Goal: Information Seeking & Learning: Learn about a topic

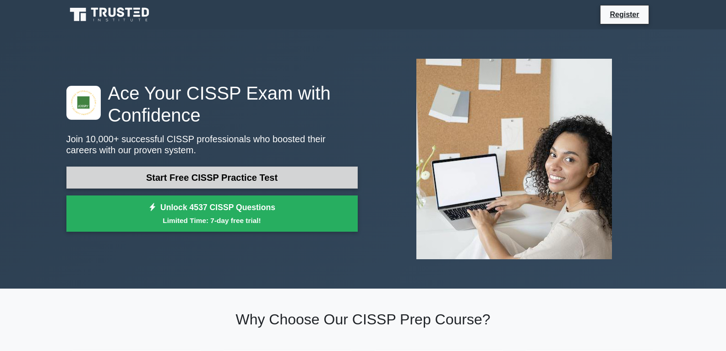
click at [231, 173] on link "Start Free CISSP Practice Test" at bounding box center [211, 177] width 291 height 22
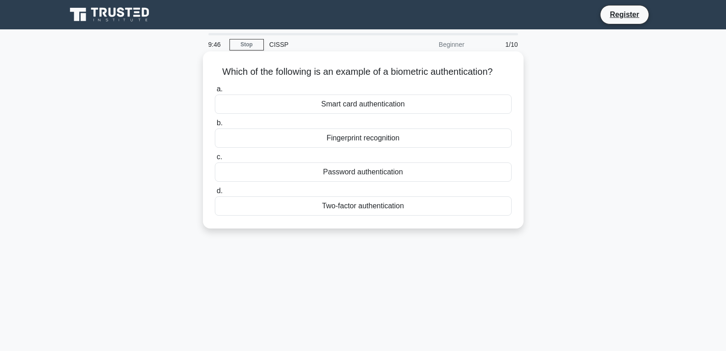
click at [407, 136] on div "Fingerprint recognition" at bounding box center [363, 137] width 297 height 19
click at [215, 126] on input "b. Fingerprint recognition" at bounding box center [215, 123] width 0 height 6
click at [353, 141] on div "Authentication" at bounding box center [363, 137] width 297 height 19
click at [215, 126] on input "b. Authentication" at bounding box center [215, 123] width 0 height 6
click at [372, 170] on div "Software as a service (SaaS)" at bounding box center [363, 171] width 297 height 19
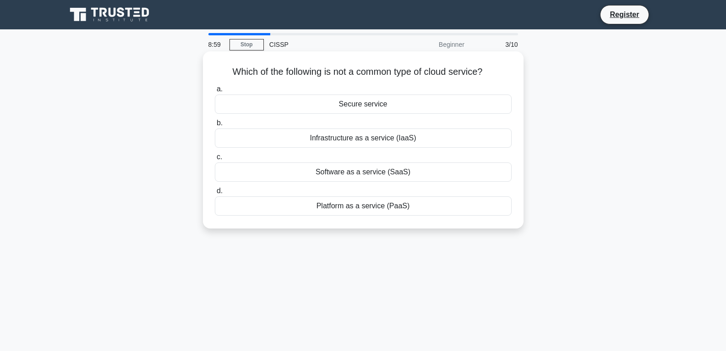
click at [215, 160] on input "c. Software as a service (SaaS)" at bounding box center [215, 157] width 0 height 6
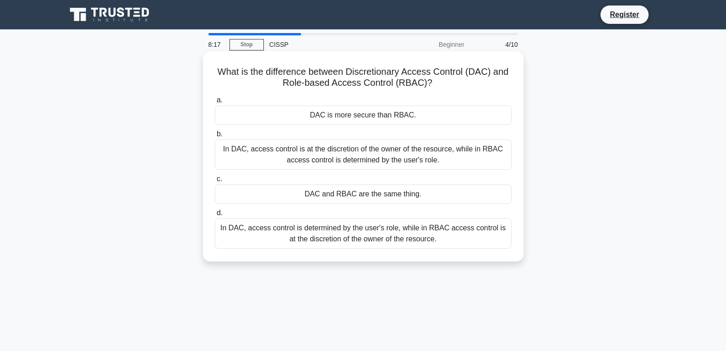
click at [324, 155] on div "In DAC, access control is at the discretion of the owner of the resource, while…" at bounding box center [363, 154] width 297 height 30
click at [215, 137] on input "b. In DAC, access control is at the discretion of the owner of the resource, wh…" at bounding box center [215, 134] width 0 height 6
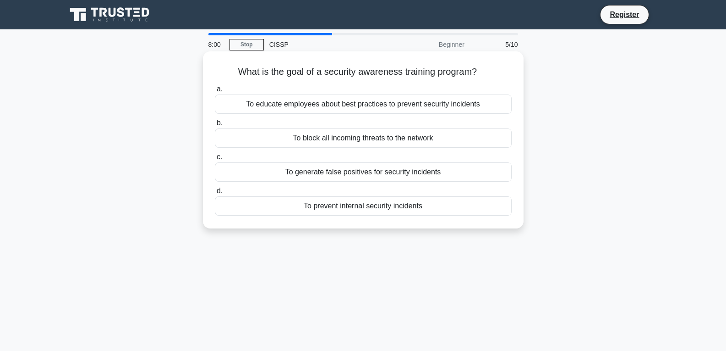
click at [360, 104] on div "To educate employees about best practices to prevent security incidents" at bounding box center [363, 103] width 297 height 19
click at [215, 92] on input "a. To educate employees about best practices to prevent security incidents" at bounding box center [215, 89] width 0 height 6
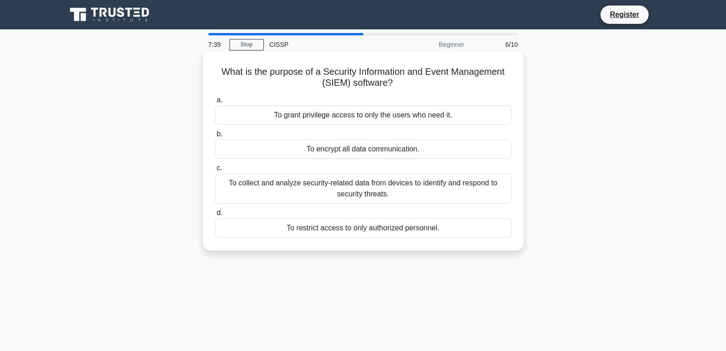
click at [269, 191] on div "To collect and analyze security-related data from devices to identify and respo…" at bounding box center [363, 188] width 297 height 30
click at [215, 171] on input "c. To collect and analyze security-related data from devices to identify and re…" at bounding box center [215, 168] width 0 height 6
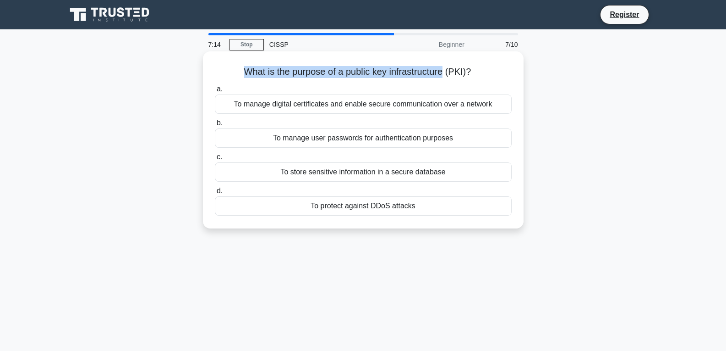
drag, startPoint x: 239, startPoint y: 71, endPoint x: 445, endPoint y: 71, distance: 205.8
click at [445, 71] on h5 "What is the purpose of a public key infrastructure (PKI)? .spinner_0XTQ{transfo…" at bounding box center [363, 72] width 299 height 12
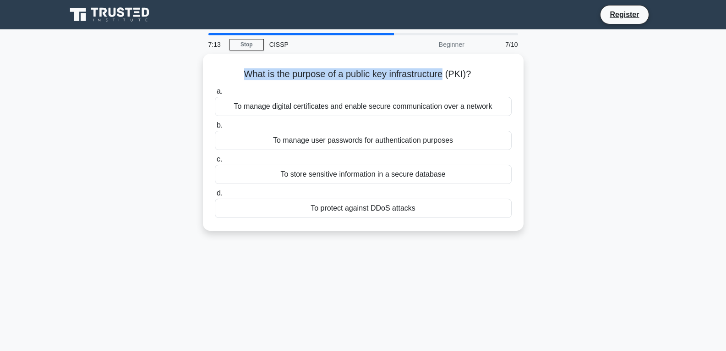
copy h5 "What is the purpose of a public key infrastructure"
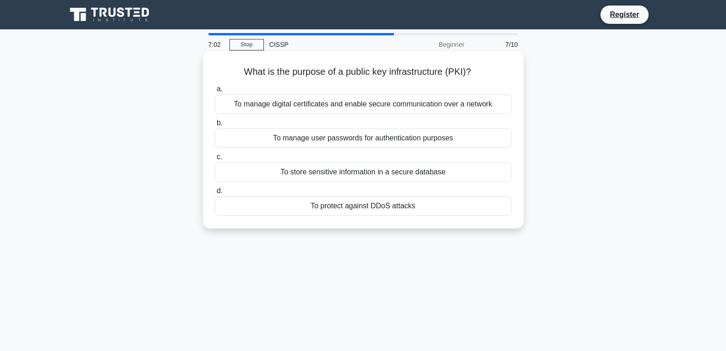
click at [328, 124] on label "b. To manage user passwords for authentication purposes" at bounding box center [363, 132] width 297 height 30
click at [215, 124] on input "b. To manage user passwords for authentication purposes" at bounding box center [215, 123] width 0 height 6
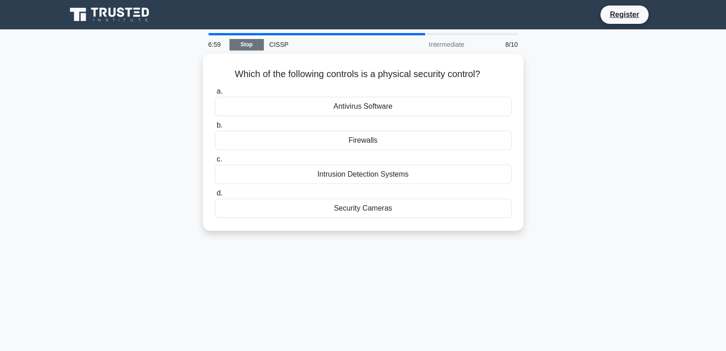
click at [244, 42] on link "Stop" at bounding box center [247, 44] width 34 height 11
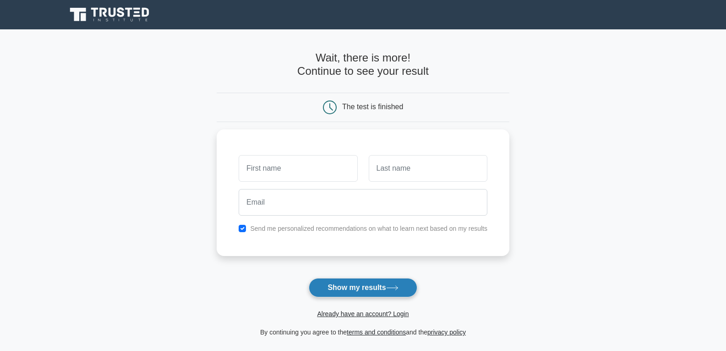
click at [368, 287] on button "Show my results" at bounding box center [363, 287] width 108 height 19
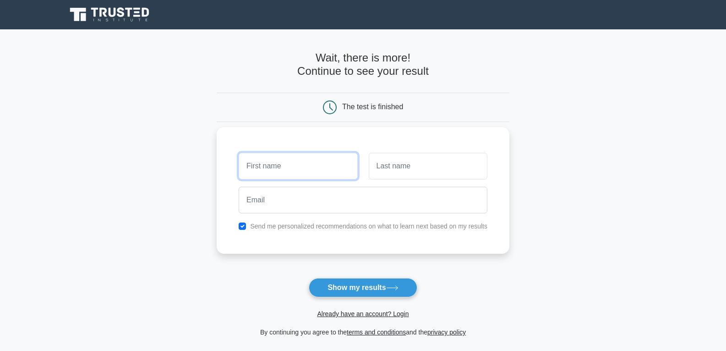
click at [319, 170] on input "text" at bounding box center [298, 166] width 119 height 27
type input "naresh"
type input "s"
type input "sdajllak"
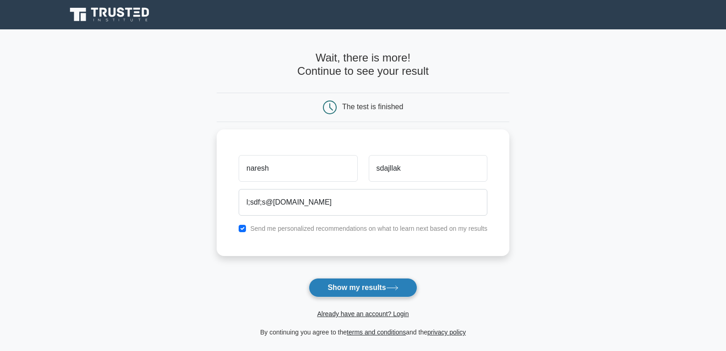
click at [322, 287] on button "Show my results" at bounding box center [363, 287] width 108 height 19
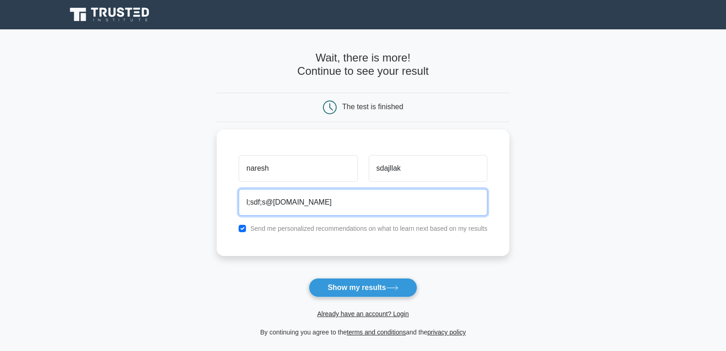
drag, startPoint x: 315, startPoint y: 198, endPoint x: 216, endPoint y: 203, distance: 99.1
click at [216, 203] on main "Wait, there is more! Continue to see your result The test is finished naresh" at bounding box center [363, 194] width 726 height 330
type input "ravipal@gmail.com"
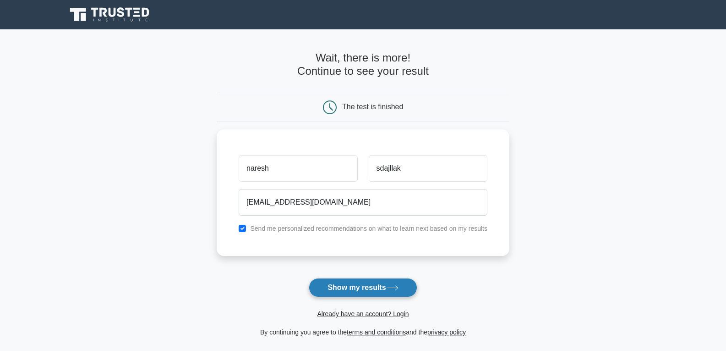
click at [373, 285] on button "Show my results" at bounding box center [363, 287] width 108 height 19
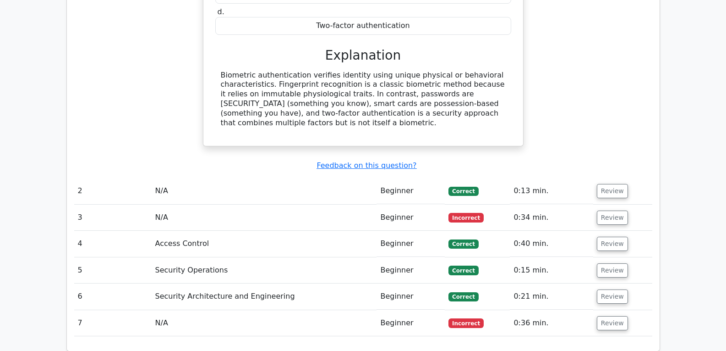
scroll to position [871, 0]
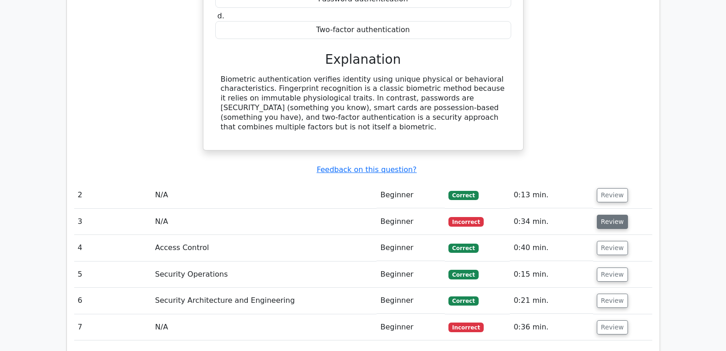
click at [612, 214] on button "Review" at bounding box center [612, 221] width 31 height 14
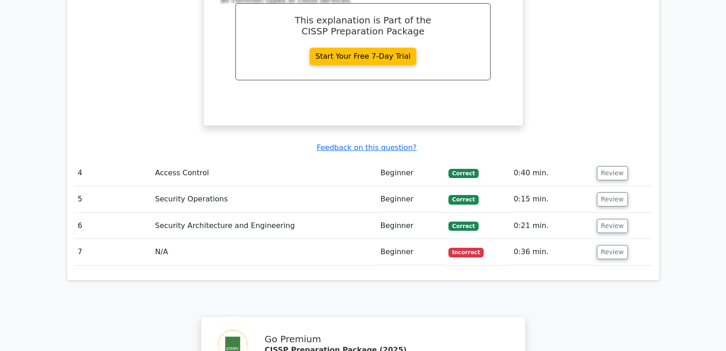
scroll to position [1329, 0]
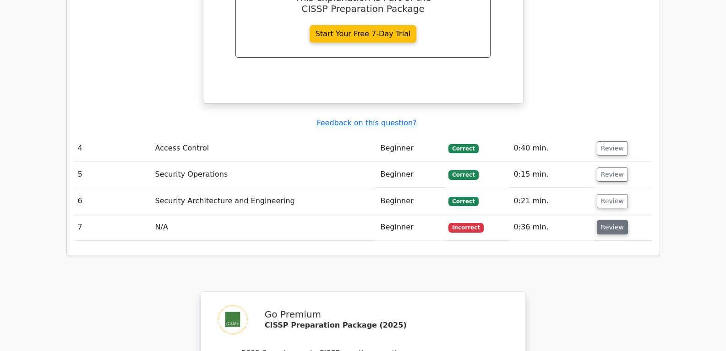
click at [618, 220] on button "Review" at bounding box center [612, 227] width 31 height 14
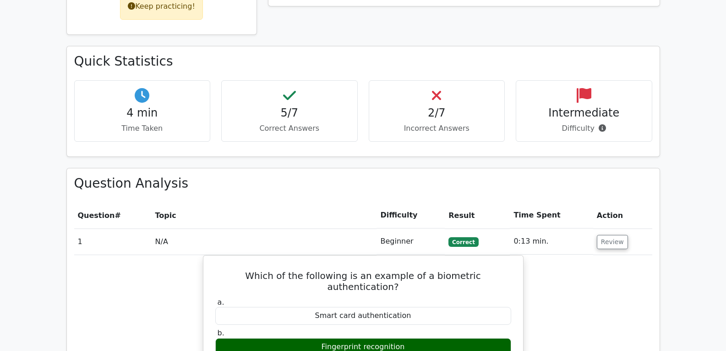
scroll to position [412, 0]
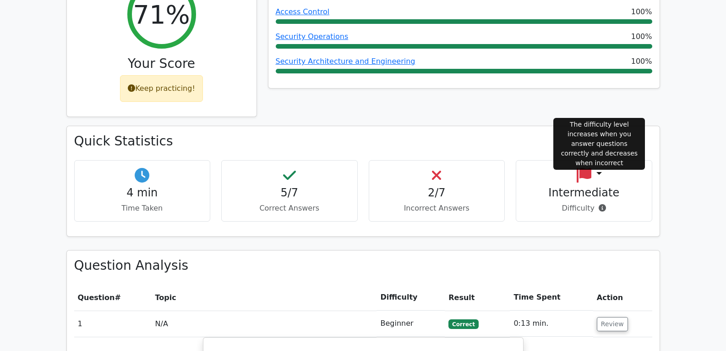
click at [602, 204] on icon at bounding box center [602, 207] width 7 height 7
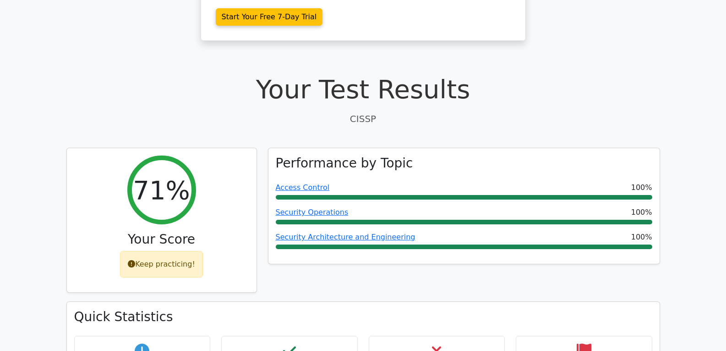
scroll to position [229, 0]
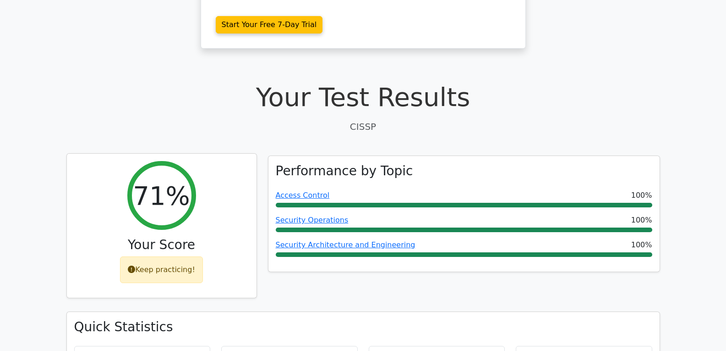
click at [164, 256] on div "Keep practicing!" at bounding box center [161, 269] width 83 height 27
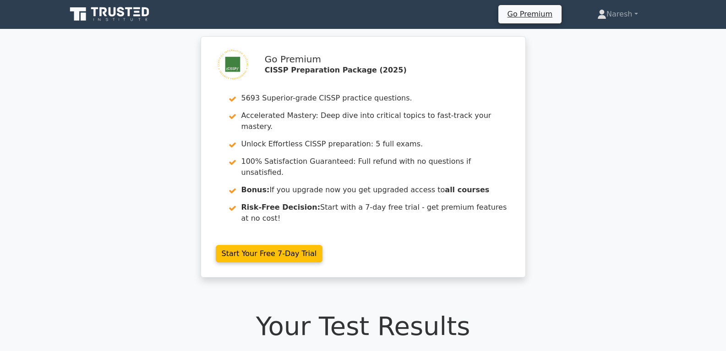
scroll to position [0, 0]
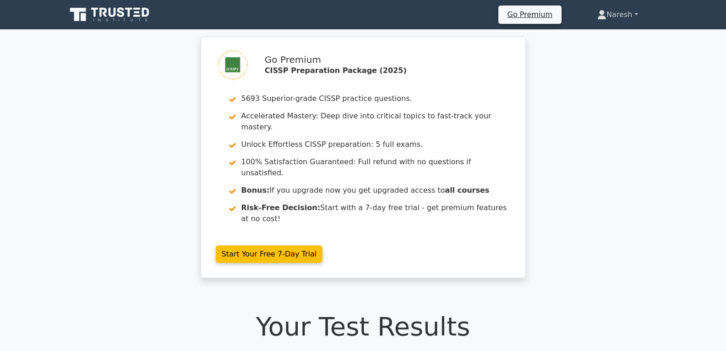
click at [635, 12] on link "Naresh" at bounding box center [618, 14] width 84 height 18
click at [595, 32] on link "Profile" at bounding box center [612, 36] width 72 height 15
